Goal: Task Accomplishment & Management: Manage account settings

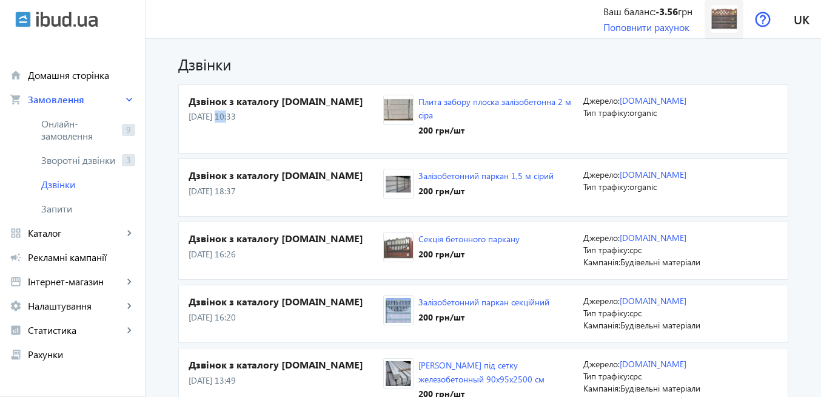
click at [723, 16] on img at bounding box center [724, 18] width 27 height 27
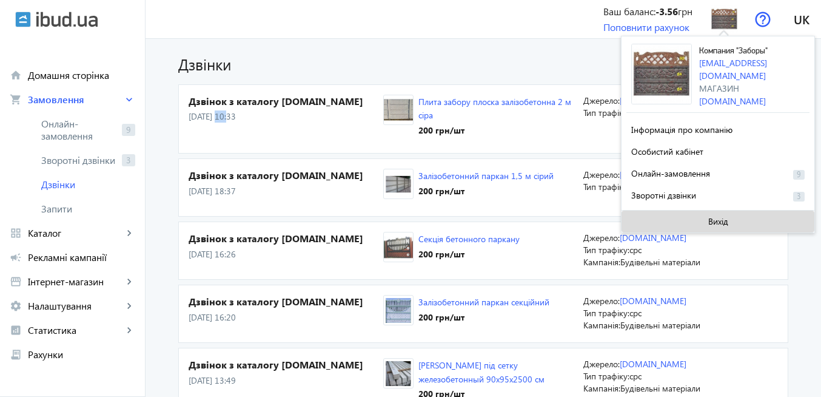
click at [714, 220] on span "Вихід" at bounding box center [718, 221] width 20 height 10
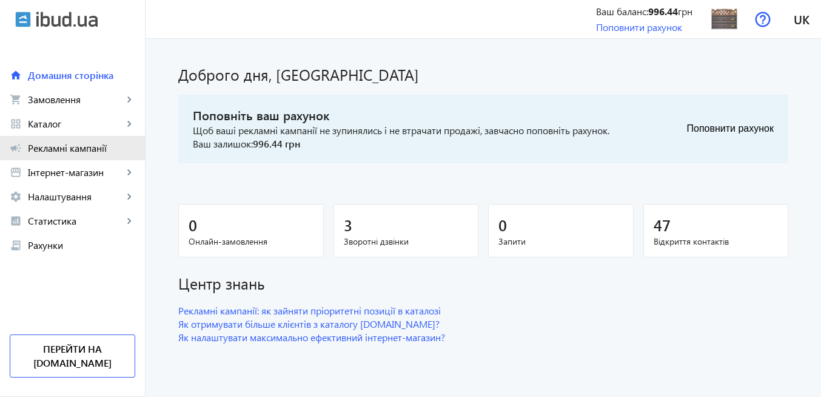
click at [95, 144] on span "Рекламні кампанії" at bounding box center [81, 148] width 107 height 12
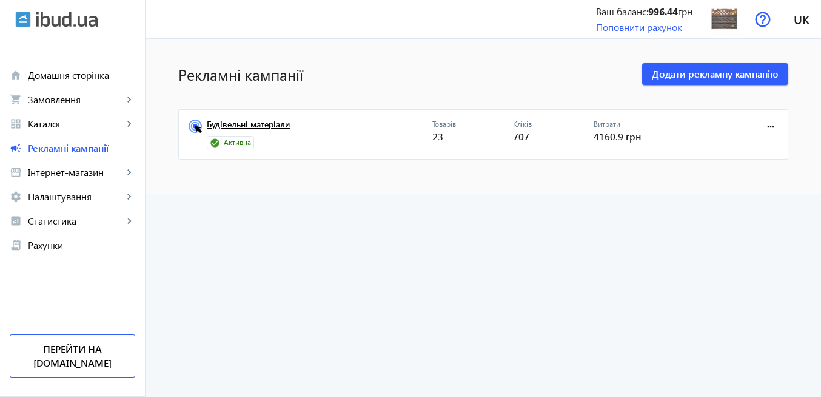
click at [261, 124] on link "Будівельні матеріали" at bounding box center [320, 127] width 226 height 17
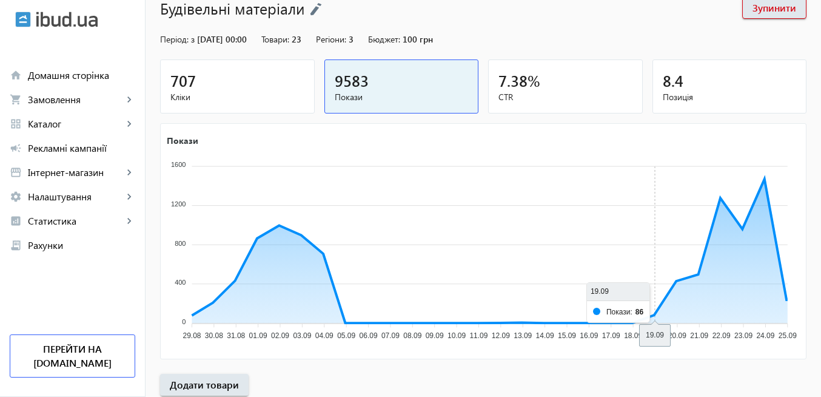
scroll to position [227, 0]
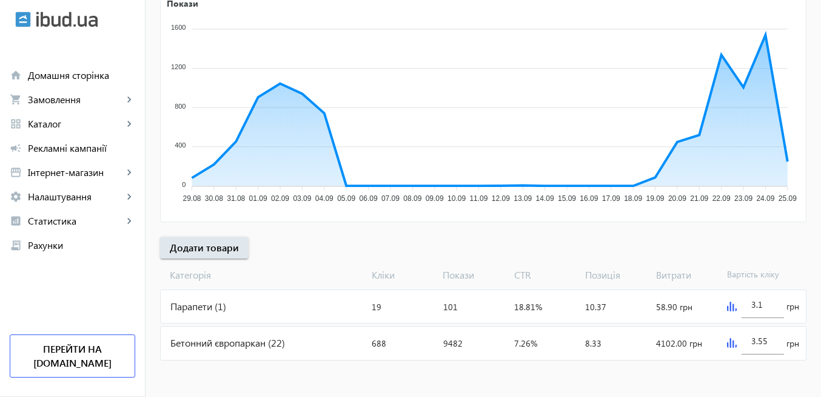
click at [731, 309] on img at bounding box center [732, 306] width 10 height 10
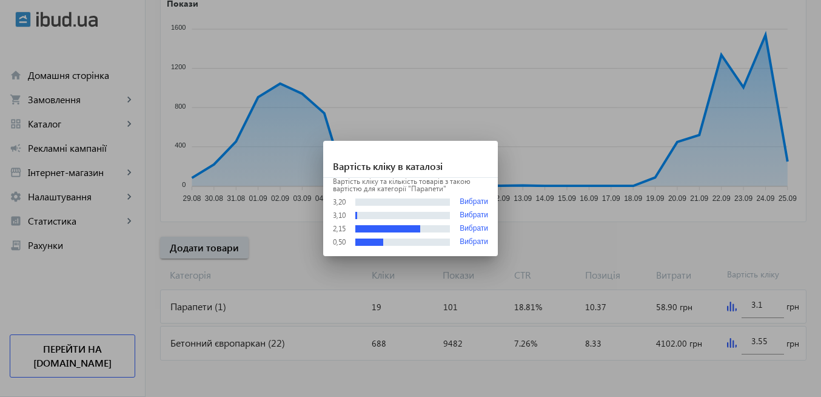
scroll to position [0, 0]
click at [471, 230] on button "Вибрати" at bounding box center [474, 228] width 28 height 8
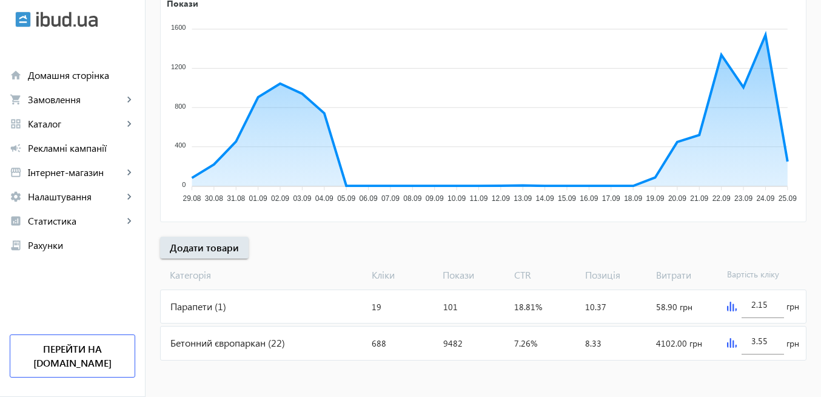
scroll to position [227, 0]
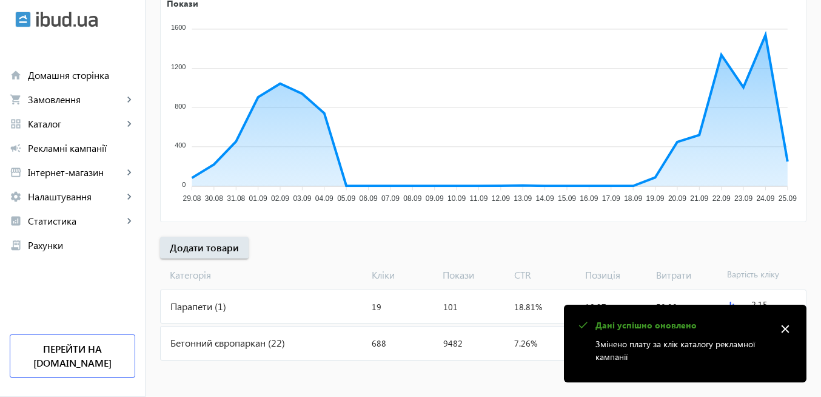
click at [784, 330] on mat-icon "close" at bounding box center [785, 329] width 18 height 18
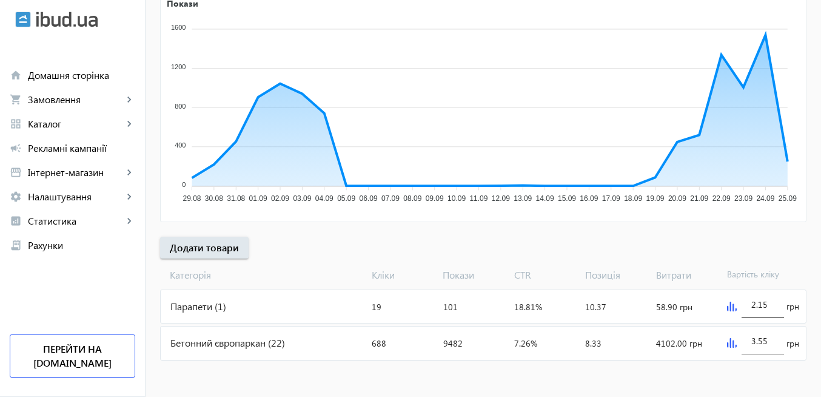
click at [776, 307] on div "2.15" at bounding box center [763, 301] width 42 height 34
type input "2.16"
click at [630, 241] on div "arrow_back Рекламні кампанії Будівельні матеріали Зупинити Період: з [DATE] 00:…" at bounding box center [483, 94] width 675 height 537
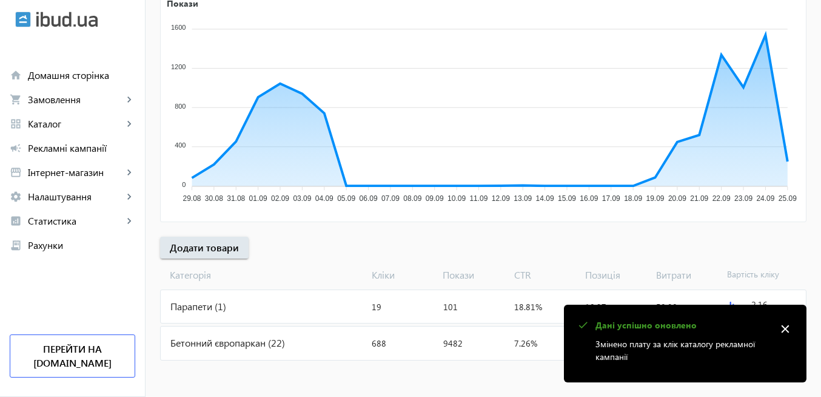
click at [786, 326] on mat-icon "close" at bounding box center [785, 329] width 18 height 18
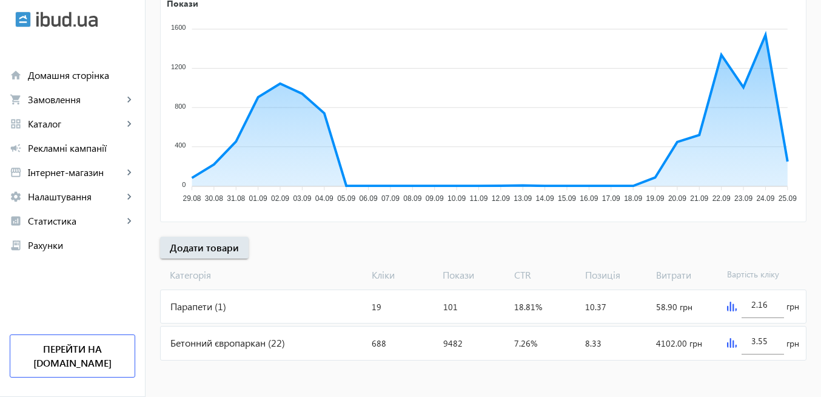
click at [732, 344] on img at bounding box center [732, 343] width 10 height 10
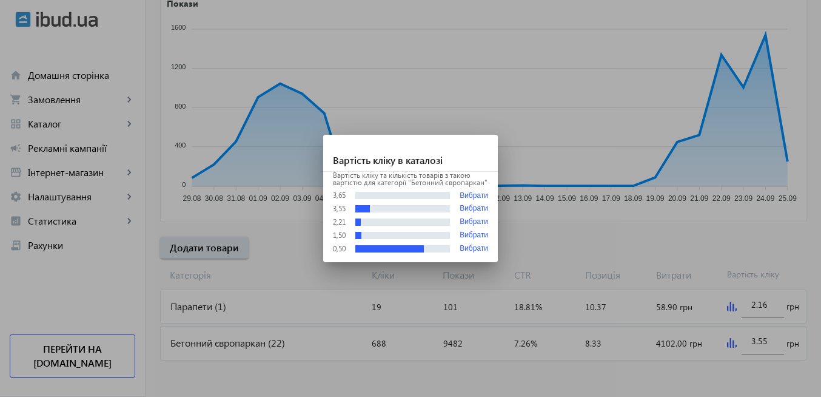
scroll to position [0, 0]
click at [474, 221] on button "Вибрати" at bounding box center [474, 222] width 28 height 8
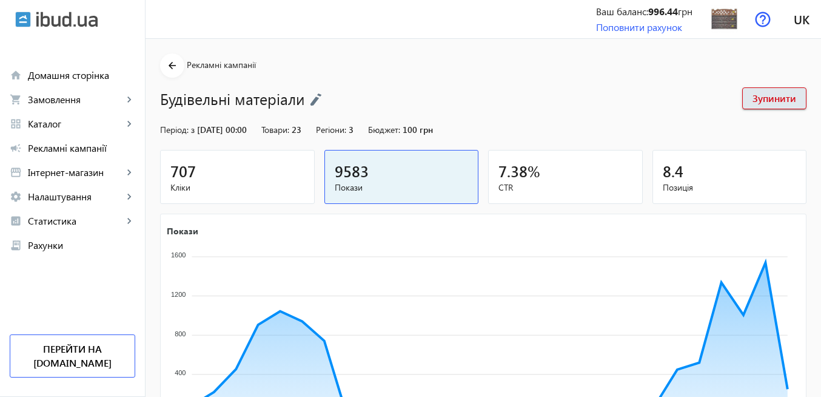
scroll to position [227, 0]
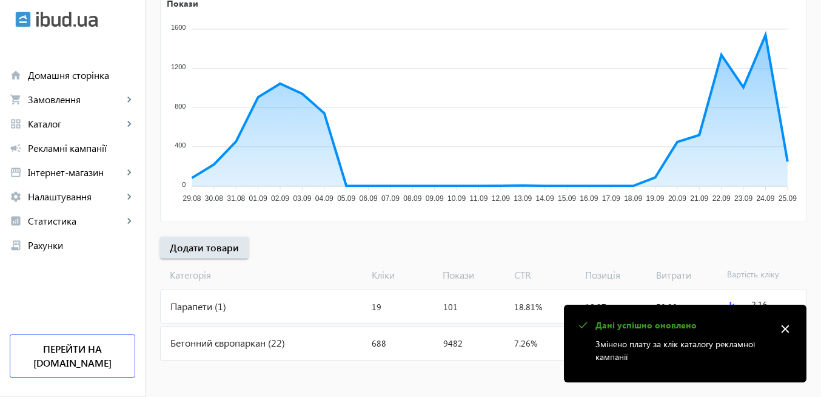
click at [785, 327] on mat-icon "close" at bounding box center [785, 329] width 18 height 18
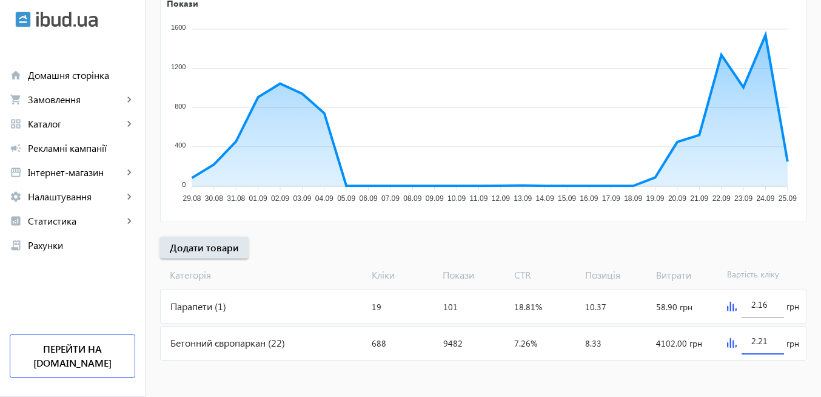
click at [770, 341] on input "2.21" at bounding box center [762, 341] width 23 height 12
type input "2.22"
click at [606, 374] on mat-sidenav-content "arrow_back Рекламні кампанії Будівельні матеріали Зупинити Період: з [DATE] 00:…" at bounding box center [483, 103] width 675 height 585
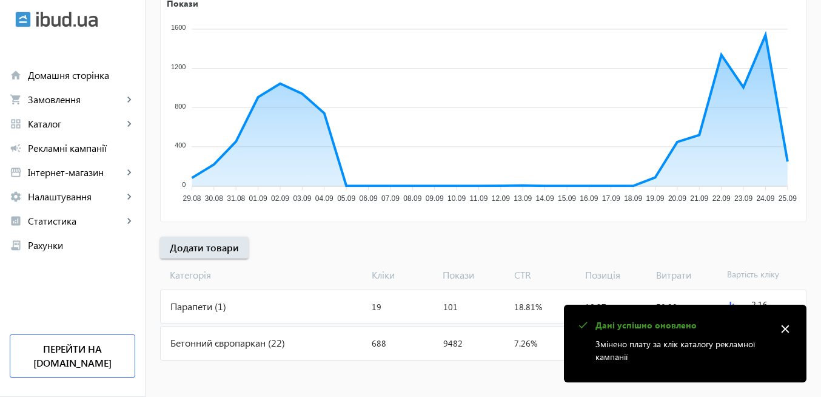
click at [790, 325] on mat-icon "close" at bounding box center [785, 329] width 18 height 18
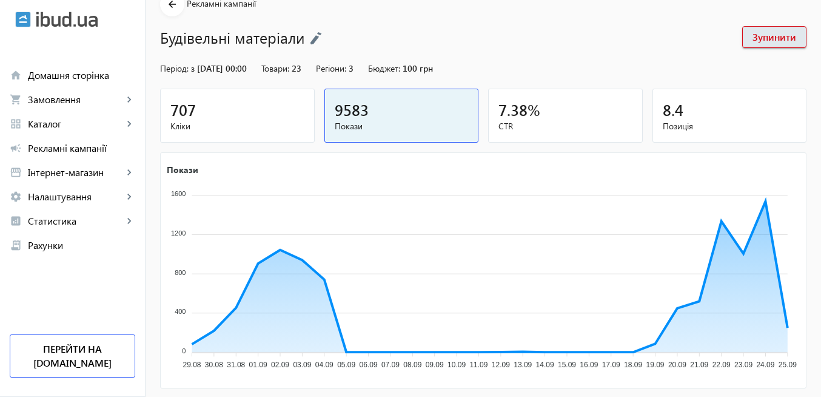
scroll to position [0, 0]
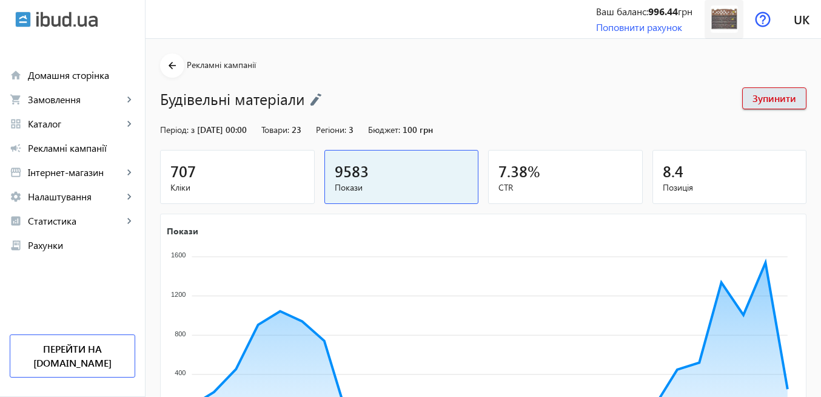
click at [724, 16] on img at bounding box center [724, 18] width 27 height 27
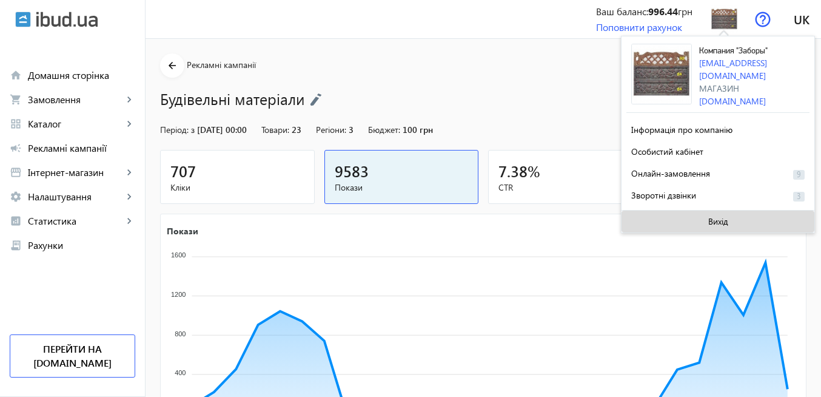
click at [711, 219] on span "Вихід" at bounding box center [718, 221] width 20 height 10
